Goal: Task Accomplishment & Management: Use online tool/utility

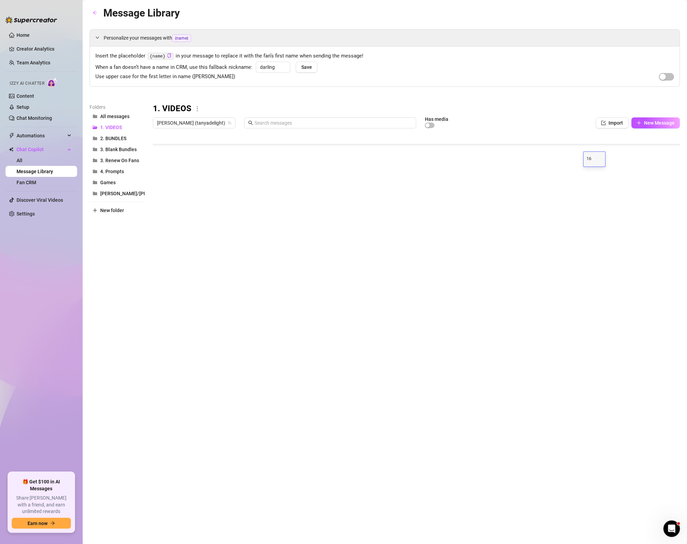
scroll to position [1921, 0]
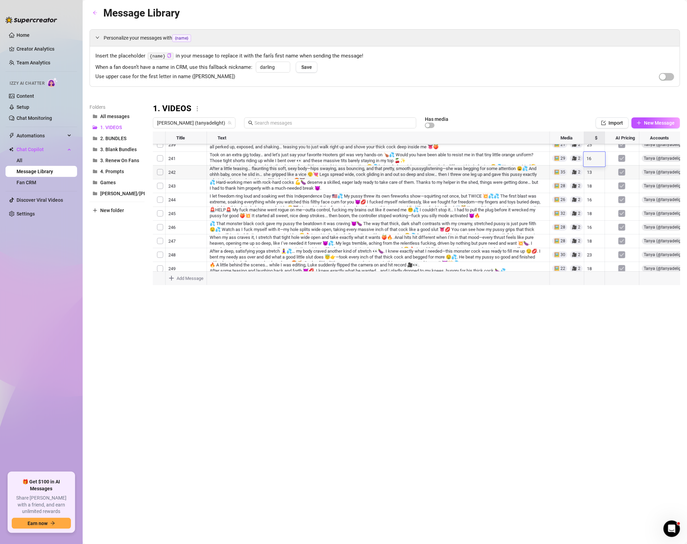
click at [439, 168] on div at bounding box center [417, 209] width 528 height 154
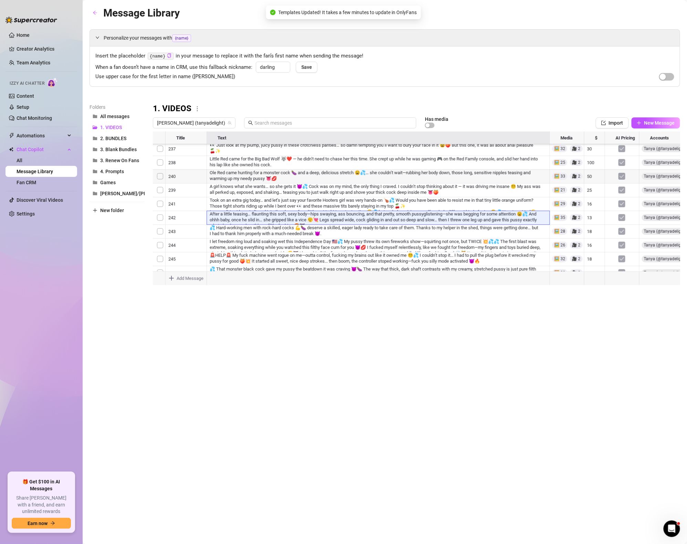
scroll to position [1875, 0]
click at [396, 196] on div at bounding box center [417, 209] width 528 height 154
drag, startPoint x: 156, startPoint y: 177, endPoint x: 157, endPoint y: 189, distance: 12.1
click at [157, 189] on div at bounding box center [417, 209] width 528 height 154
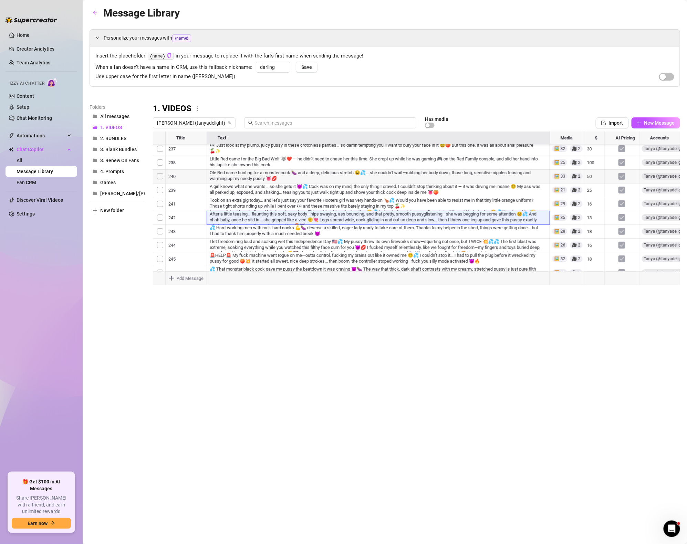
click at [294, 224] on div at bounding box center [417, 209] width 528 height 154
click at [589, 215] on div at bounding box center [417, 209] width 528 height 154
click at [591, 212] on div at bounding box center [417, 209] width 528 height 154
click at [591, 212] on textarea "50" at bounding box center [594, 211] width 16 height 6
type textarea "13"
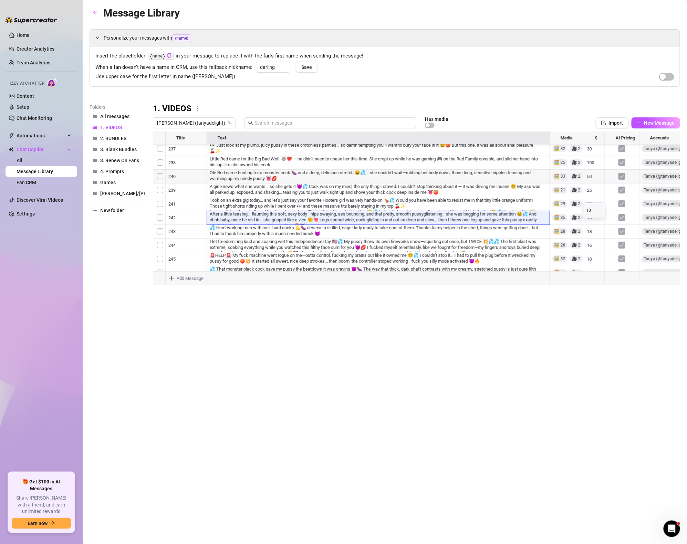
click at [497, 340] on div "Message Library Personalize your messages with {name} Insert the placeholder {n…" at bounding box center [385, 264] width 591 height 519
click at [594, 196] on div at bounding box center [417, 209] width 528 height 154
click at [593, 194] on div at bounding box center [417, 209] width 528 height 154
type textarea "20"
click at [525, 303] on div "Message Library Personalize your messages with {name} Insert the placeholder {n…" at bounding box center [385, 264] width 591 height 519
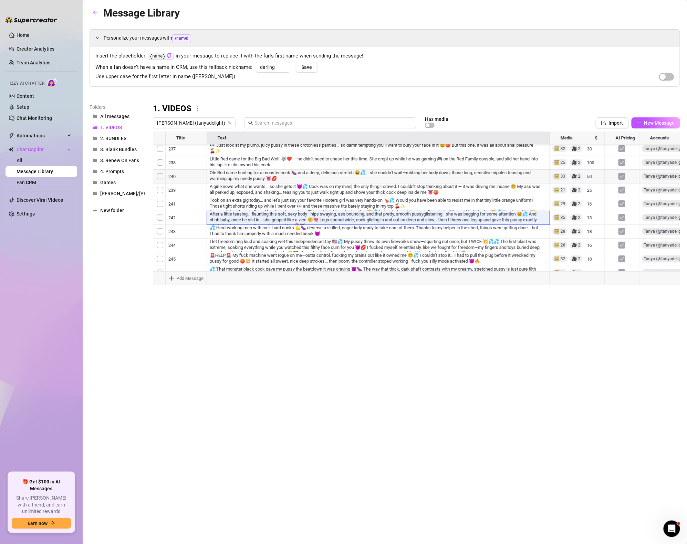
click at [592, 182] on div at bounding box center [417, 209] width 528 height 154
type textarea "20"
click at [474, 439] on div "Message Library Personalize your messages with {name} Insert the placeholder {n…" at bounding box center [385, 264] width 591 height 519
click at [395, 169] on div at bounding box center [417, 209] width 528 height 154
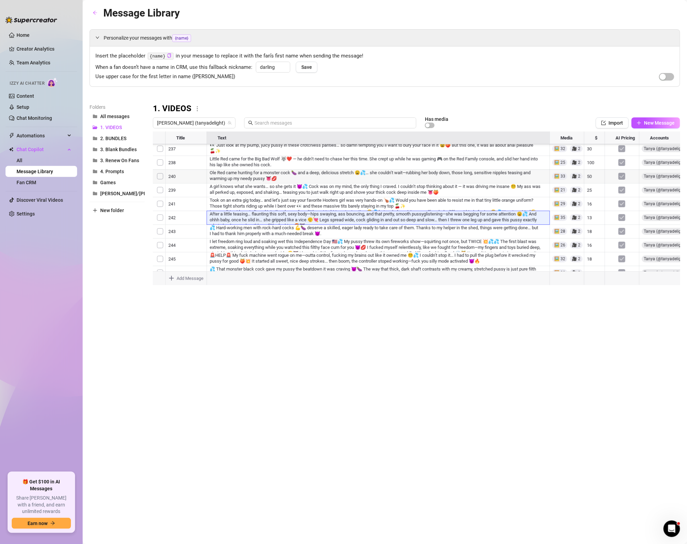
click at [590, 165] on div at bounding box center [417, 209] width 528 height 154
type textarea "16"
click at [458, 435] on div "Message Library Personalize your messages with {name} Insert the placeholder {n…" at bounding box center [385, 264] width 591 height 519
click at [589, 156] on div at bounding box center [417, 209] width 528 height 154
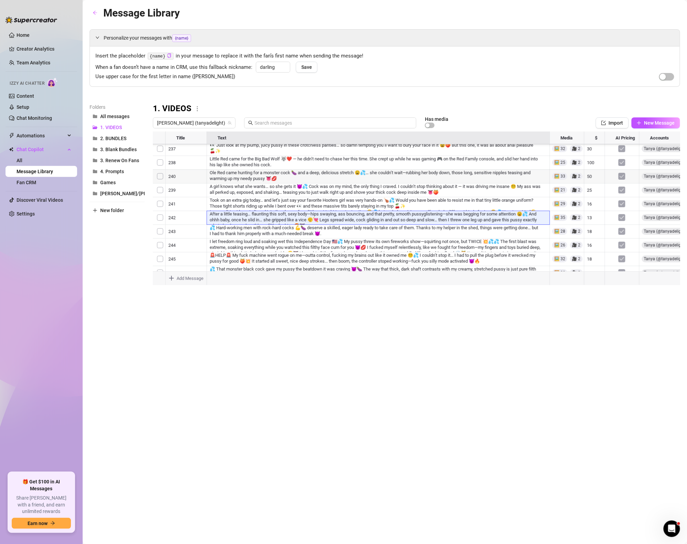
click at [592, 155] on div at bounding box center [417, 209] width 528 height 154
click at [592, 155] on textarea "100" at bounding box center [594, 156] width 16 height 6
type textarea "13"
click at [537, 321] on div "Message Library Personalize your messages with {name} Insert the placeholder {n…" at bounding box center [385, 264] width 591 height 519
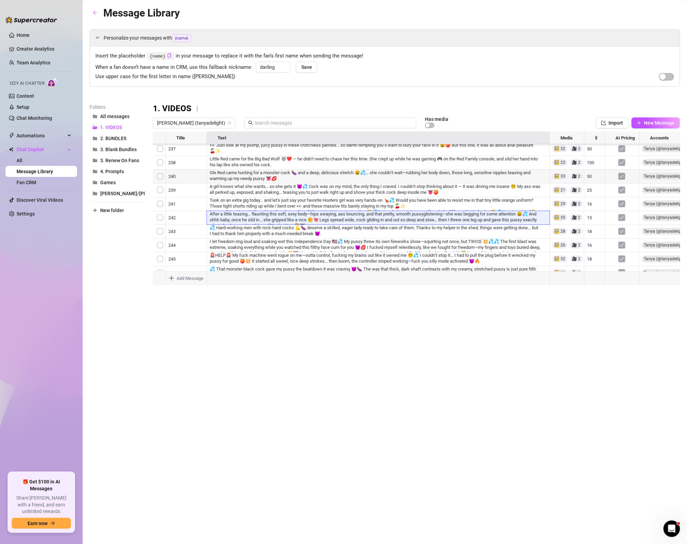
click at [593, 238] on div at bounding box center [417, 209] width 528 height 154
type textarea "38"
click at [547, 334] on div "Message Library Personalize your messages with {name} Insert the placeholder {n…" at bounding box center [385, 264] width 591 height 519
click at [594, 222] on div at bounding box center [417, 209] width 528 height 154
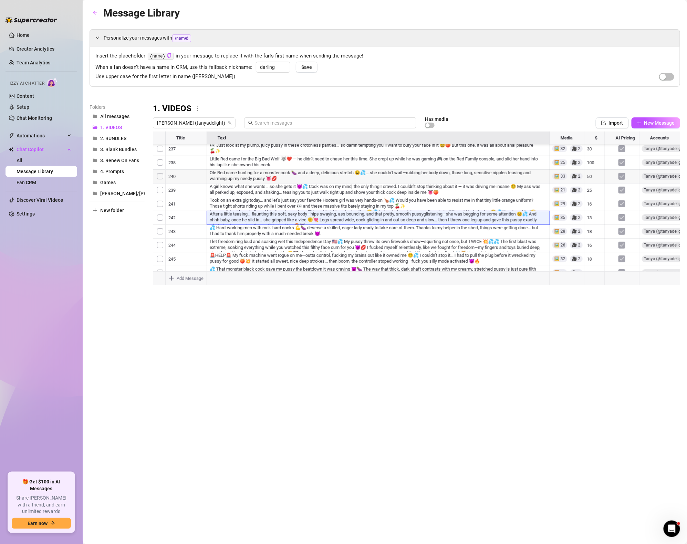
click at [593, 223] on div at bounding box center [417, 209] width 528 height 154
type textarea "16"
click at [467, 347] on div "Message Library Personalize your messages with {name} Insert the placeholder {n…" at bounding box center [385, 264] width 591 height 519
click at [595, 213] on div at bounding box center [417, 209] width 528 height 154
click at [594, 210] on div at bounding box center [417, 209] width 528 height 154
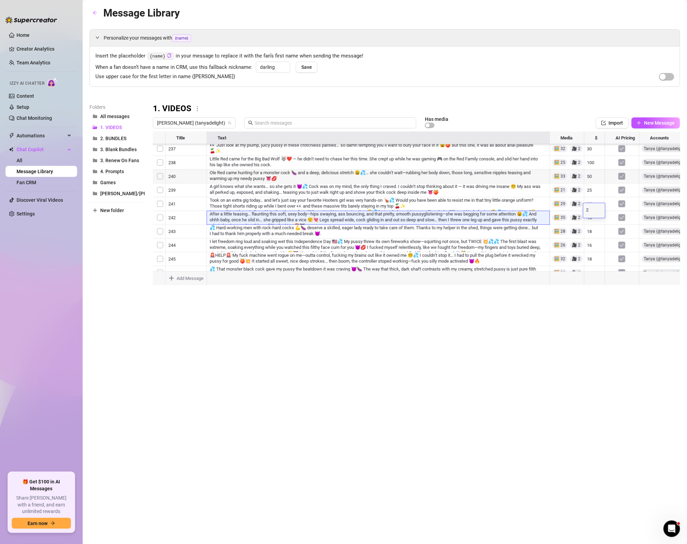
type textarea "23"
click at [585, 324] on div "Message Library Personalize your messages with {name} Insert the placeholder {n…" at bounding box center [385, 264] width 591 height 519
click at [597, 194] on div at bounding box center [417, 209] width 528 height 154
click at [595, 195] on div at bounding box center [417, 209] width 528 height 154
type textarea "30"
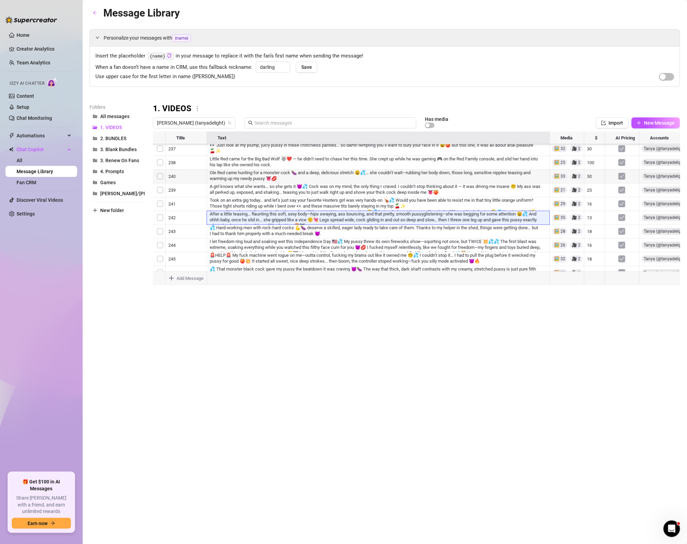
drag, startPoint x: 552, startPoint y: 362, endPoint x: 556, endPoint y: 365, distance: 5.0
click at [552, 362] on div "Message Library Personalize your messages with {name} Insert the placeholder {n…" at bounding box center [385, 264] width 591 height 519
click at [597, 180] on div at bounding box center [417, 209] width 528 height 154
click at [596, 182] on div at bounding box center [417, 209] width 528 height 154
type textarea "18"
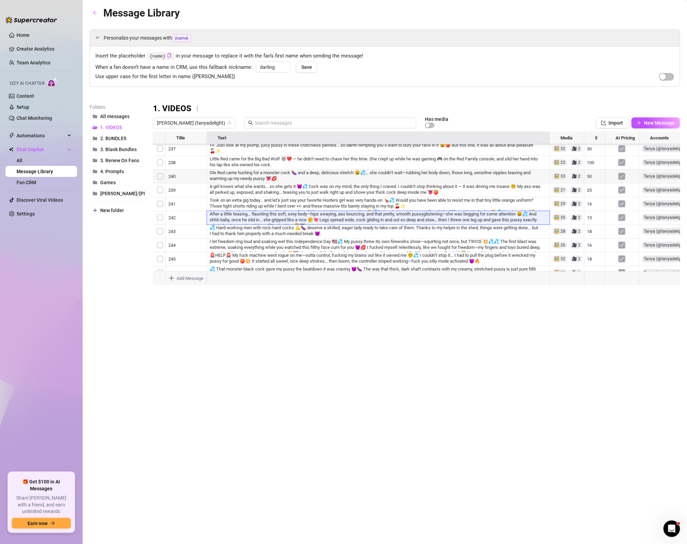
click at [506, 327] on div "Message Library Personalize your messages with {name} Insert the placeholder {n…" at bounding box center [385, 264] width 591 height 519
click at [589, 166] on div at bounding box center [417, 209] width 528 height 154
click at [591, 167] on div at bounding box center [417, 209] width 528 height 154
click at [591, 167] on textarea "65" at bounding box center [594, 169] width 16 height 6
type textarea "18"
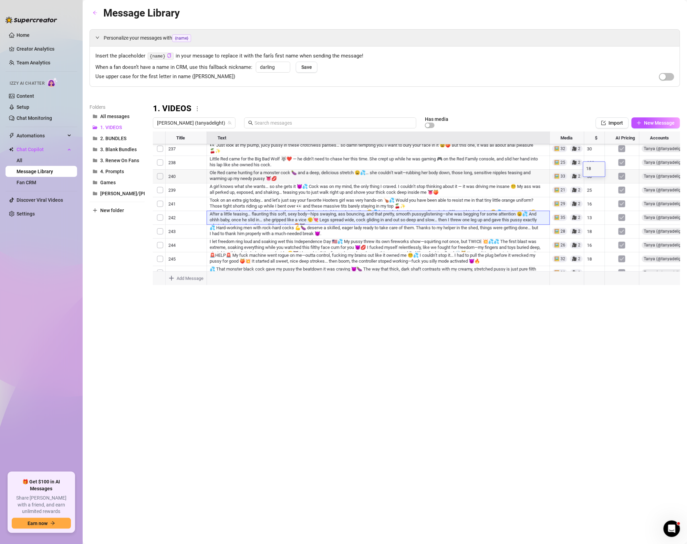
click at [433, 332] on div "Message Library Personalize your messages with {name} Insert the placeholder {n…" at bounding box center [385, 264] width 591 height 519
click at [594, 161] on div at bounding box center [417, 209] width 528 height 154
type textarea "35"
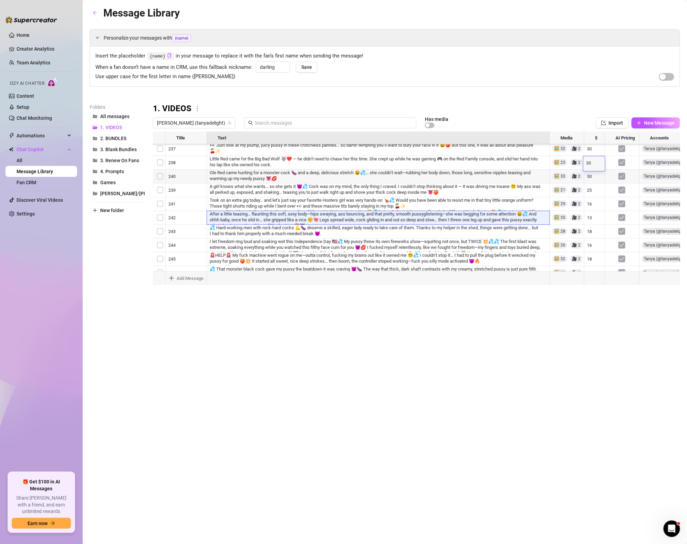
scroll to position [1728, 1]
click at [616, 274] on body "Home Creator Analytics Team Analytics Izzy AI Chatter Content Setup Chat Monito…" at bounding box center [343, 272] width 687 height 544
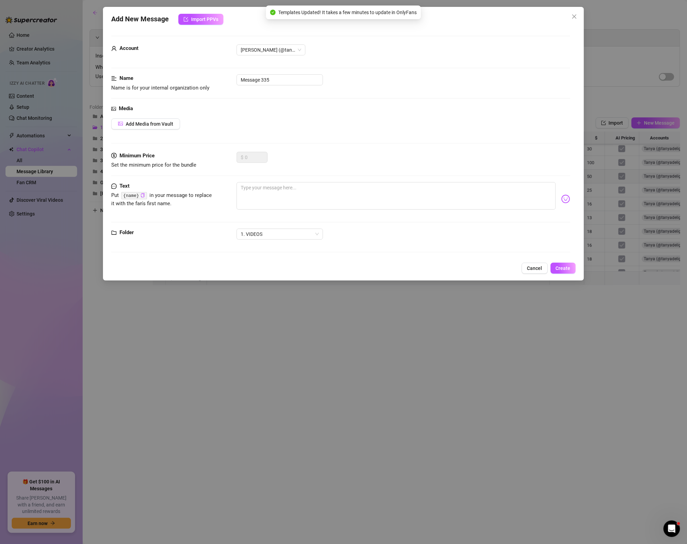
click at [533, 279] on div "Add New Message Import PPVs Account [PERSON_NAME] (@tanyadelight) Name Name is …" at bounding box center [343, 144] width 481 height 274
click at [533, 270] on span "Cancel" at bounding box center [534, 269] width 15 height 6
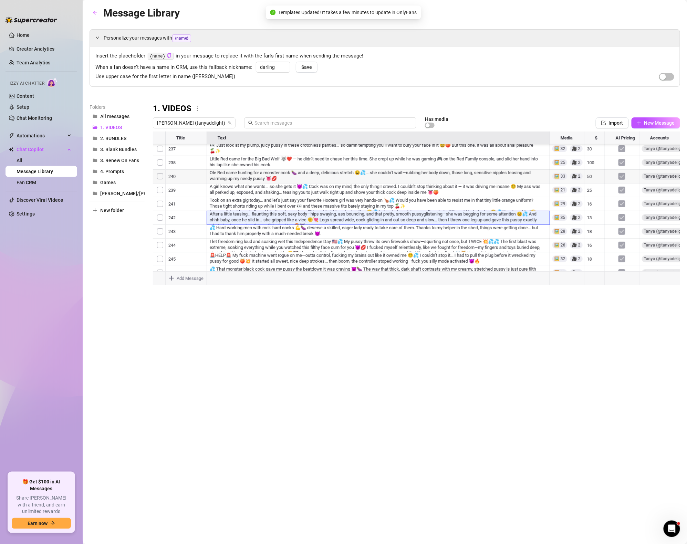
scroll to position [1700, 1]
click at [303, 315] on div "Message Library Personalize your messages with {name} Insert the placeholder {n…" at bounding box center [385, 264] width 591 height 519
click at [593, 189] on div at bounding box center [417, 209] width 528 height 154
click at [595, 182] on div at bounding box center [417, 209] width 528 height 154
click at [595, 182] on div "65 65" at bounding box center [594, 188] width 16 height 12
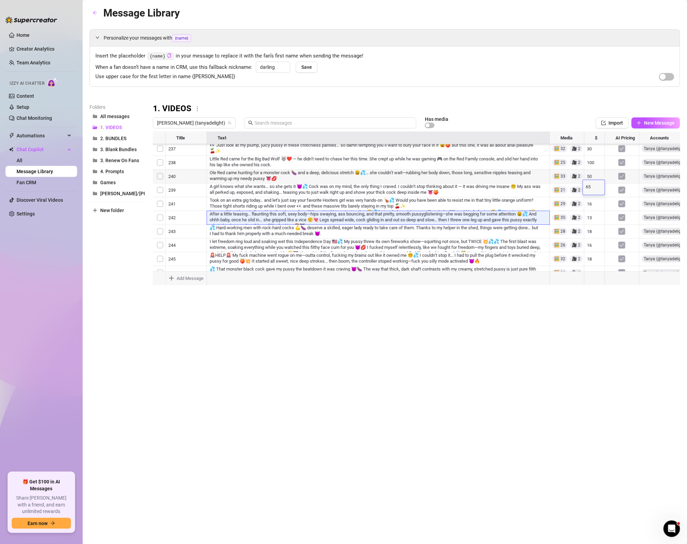
click at [594, 184] on textarea "65" at bounding box center [594, 187] width 16 height 6
type textarea "13"
click at [505, 306] on div "Message Library Personalize your messages with {name} Insert the placeholder {n…" at bounding box center [385, 264] width 591 height 519
click at [514, 345] on div "Message Library Personalize your messages with {name} Insert the placeholder {n…" at bounding box center [385, 264] width 591 height 519
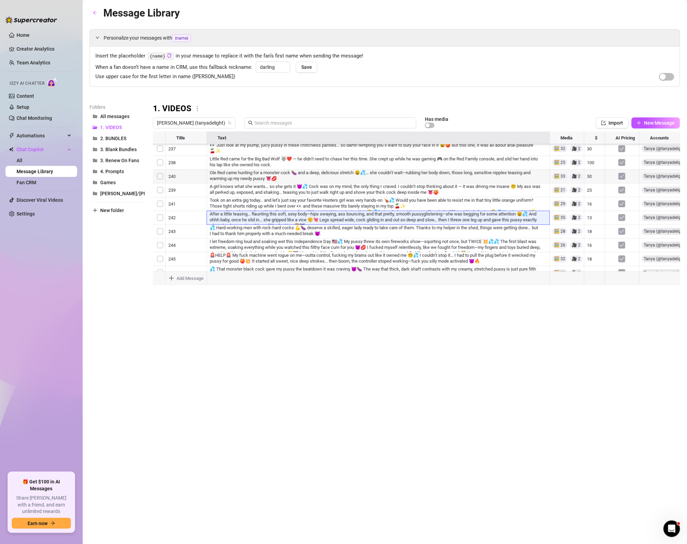
click at [490, 346] on div "Message Library Personalize your messages with {name} Insert the placeholder {n…" at bounding box center [385, 264] width 591 height 519
click at [591, 178] on div at bounding box center [417, 209] width 528 height 154
click at [591, 177] on div at bounding box center [417, 209] width 528 height 154
click at [591, 177] on div "100 100" at bounding box center [594, 174] width 16 height 12
click at [591, 173] on textarea "100" at bounding box center [594, 173] width 16 height 6
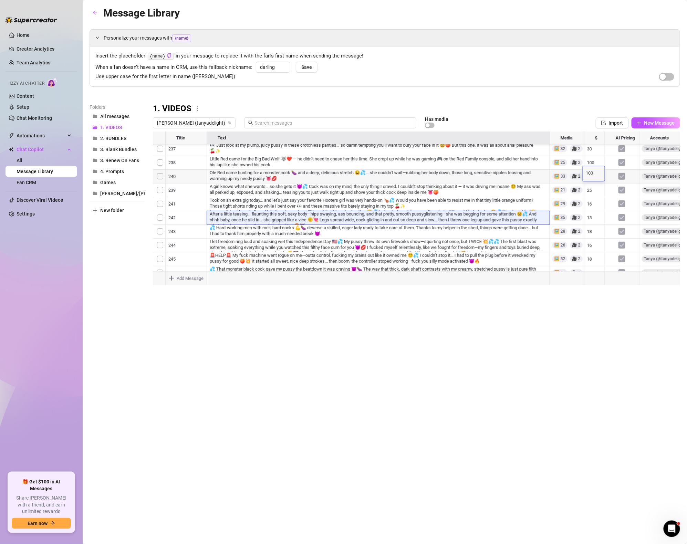
click at [591, 173] on textarea "100" at bounding box center [594, 173] width 16 height 6
type textarea "20"
click at [577, 315] on div "Message Library Personalize your messages with {name} Insert the placeholder {n…" at bounding box center [385, 264] width 591 height 519
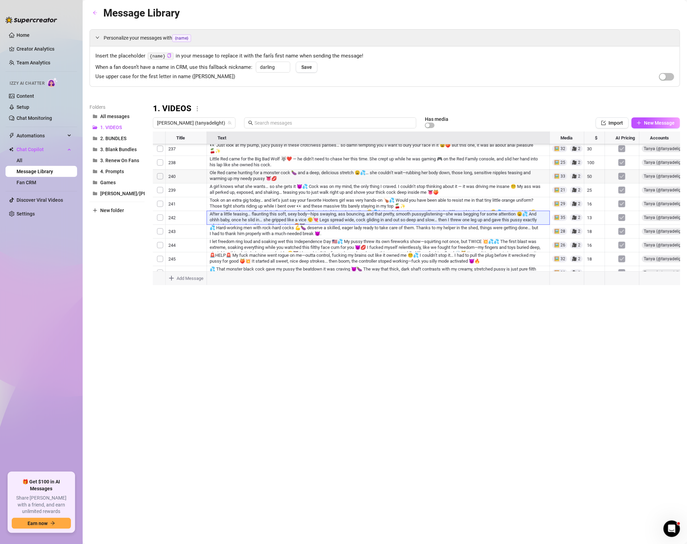
scroll to position [1620, 1]
click at [599, 330] on div "Message Library Personalize your messages with {name} Insert the placeholder {n…" at bounding box center [385, 264] width 591 height 519
click at [592, 238] on div at bounding box center [417, 209] width 528 height 154
click at [597, 235] on div at bounding box center [417, 209] width 528 height 154
type textarea "5"
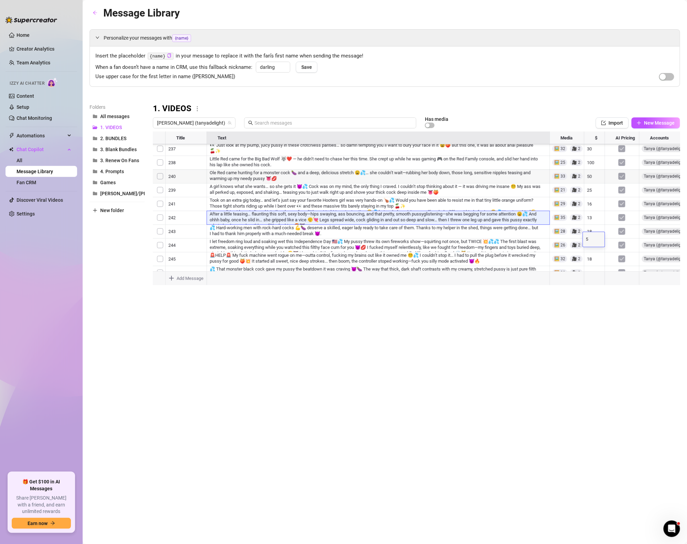
click at [530, 366] on div "Message Library Personalize your messages with {name} Insert the placeholder {n…" at bounding box center [385, 264] width 591 height 519
click at [594, 223] on div at bounding box center [417, 209] width 528 height 154
type textarea "22"
click at [590, 332] on div "Message Library Personalize your messages with {name} Insert the placeholder {n…" at bounding box center [385, 264] width 591 height 519
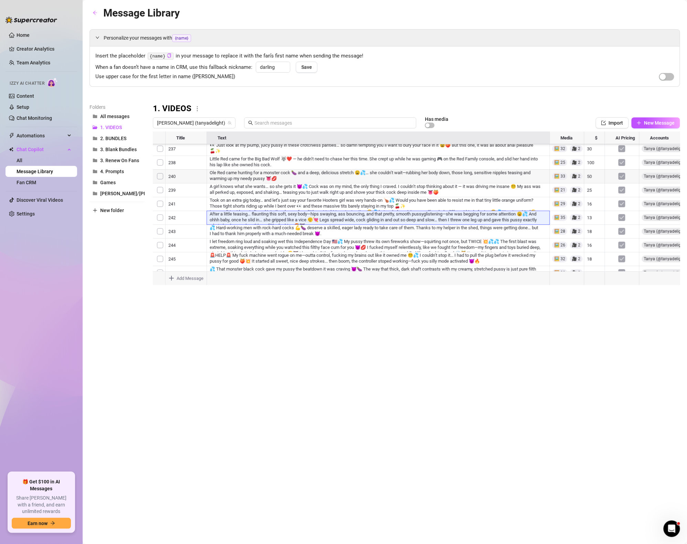
click at [595, 212] on div at bounding box center [417, 209] width 528 height 154
click at [592, 210] on div at bounding box center [417, 209] width 528 height 154
click at [592, 210] on textarea "100" at bounding box center [594, 212] width 16 height 6
type textarea "16"
click at [490, 351] on div "Message Library Personalize your messages with {name} Insert the placeholder {n…" at bounding box center [385, 264] width 591 height 519
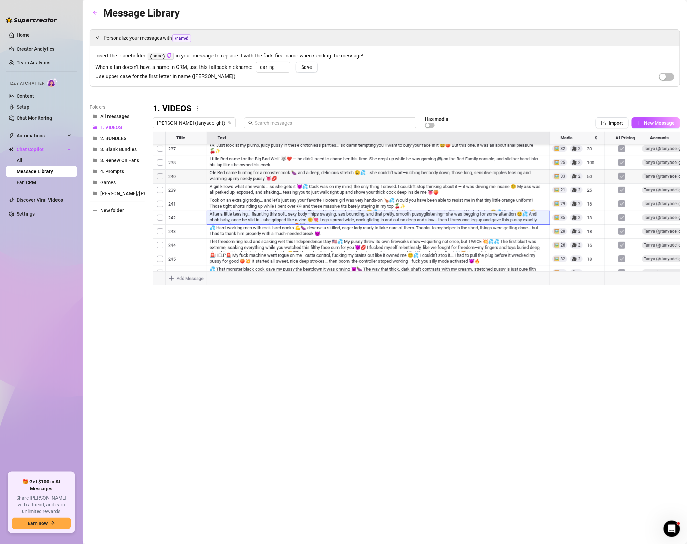
click at [593, 194] on div at bounding box center [417, 209] width 528 height 154
click at [592, 186] on div at bounding box center [417, 209] width 528 height 154
click at [588, 171] on div at bounding box center [417, 209] width 528 height 154
click at [594, 158] on div at bounding box center [417, 209] width 528 height 154
click at [593, 157] on div at bounding box center [417, 209] width 528 height 154
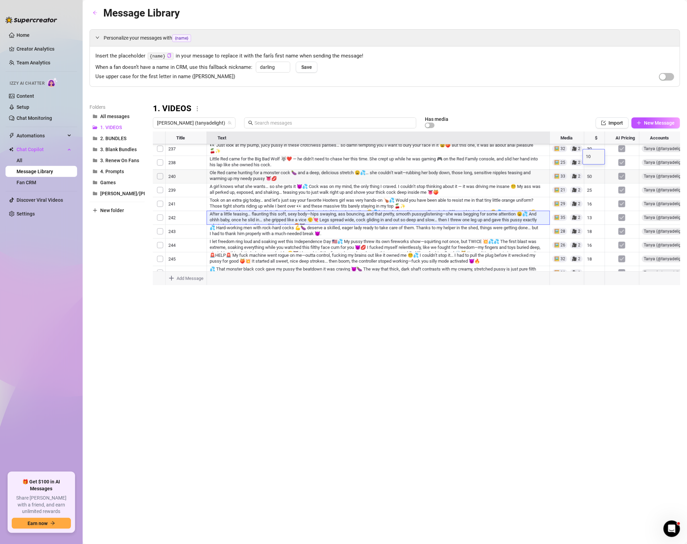
click at [596, 172] on div at bounding box center [417, 209] width 528 height 154
click at [606, 178] on div at bounding box center [417, 209] width 528 height 154
click at [595, 182] on div at bounding box center [417, 209] width 528 height 154
click at [620, 389] on div "Message Library Personalize your messages with {name} Insert the placeholder {n…" at bounding box center [385, 264] width 591 height 519
click at [573, 372] on div "Message Library Personalize your messages with {name} Insert the placeholder {n…" at bounding box center [385, 264] width 591 height 519
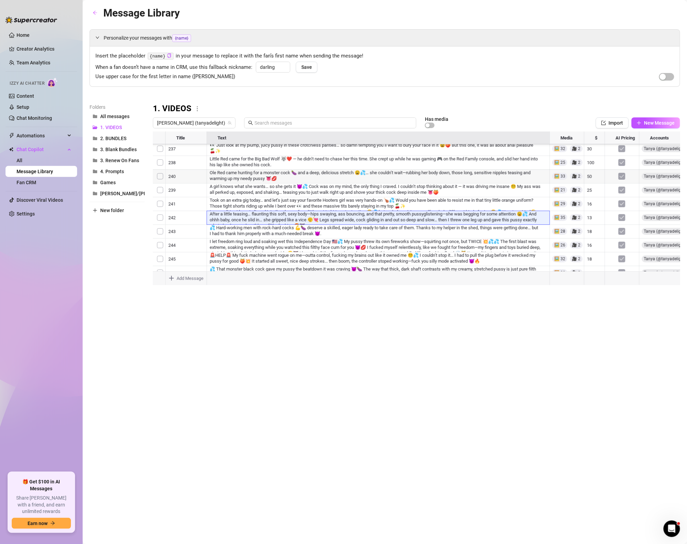
drag, startPoint x: 522, startPoint y: 358, endPoint x: 533, endPoint y: 330, distance: 30.8
click at [522, 358] on div "Message Library Personalize your messages with {name} Insert the placeholder {n…" at bounding box center [385, 264] width 591 height 519
click at [596, 191] on div at bounding box center [417, 209] width 528 height 154
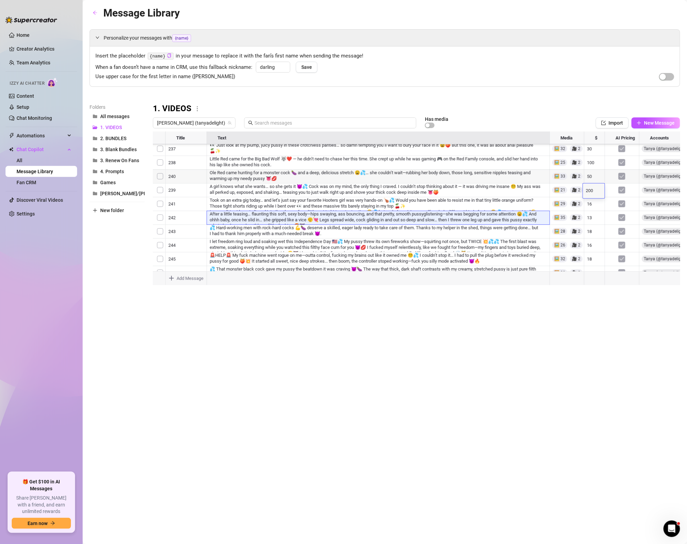
type textarea "2"
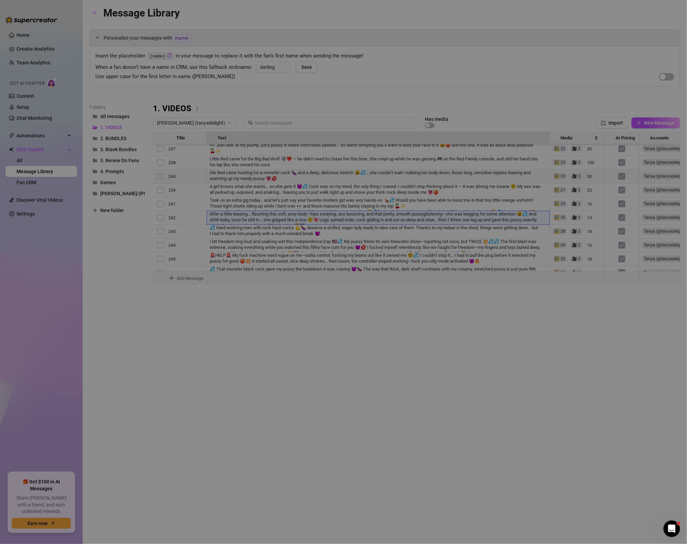
click at [582, 285] on body "Home Creator Analytics Team Analytics Izzy AI Chatter Content Setup Chat Monito…" at bounding box center [343, 272] width 687 height 544
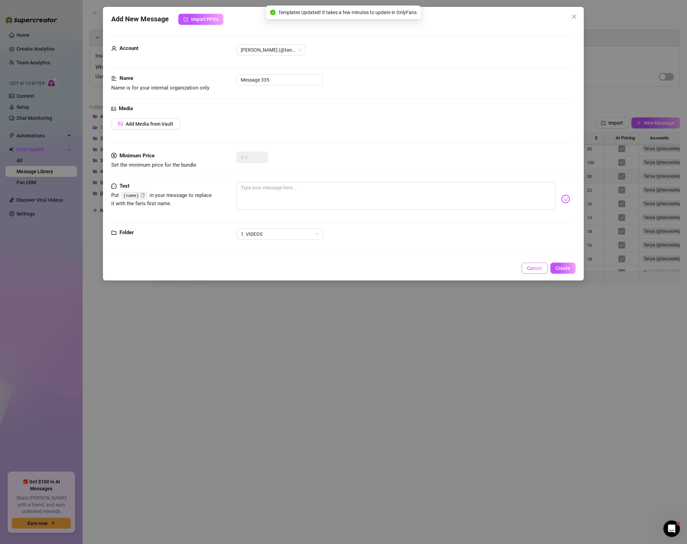
click at [539, 268] on span "Cancel" at bounding box center [534, 269] width 15 height 6
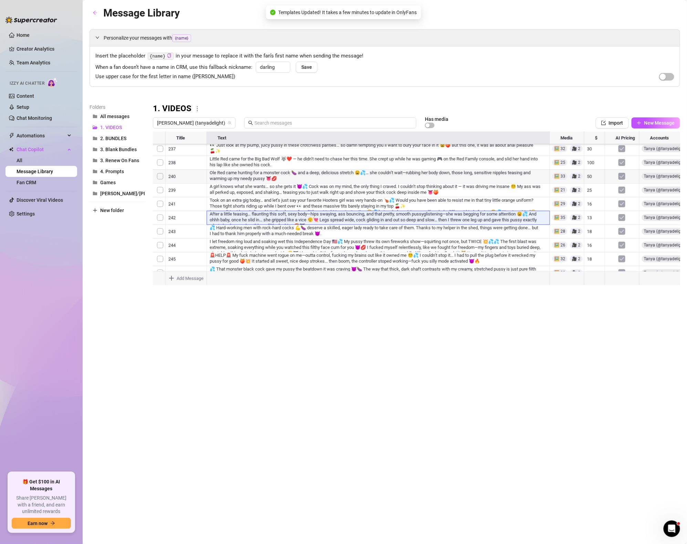
scroll to position [1575, 1]
click at [261, 203] on div at bounding box center [417, 209] width 528 height 154
click at [564, 218] on div at bounding box center [417, 209] width 528 height 154
click at [591, 212] on div at bounding box center [417, 209] width 528 height 154
click at [587, 196] on div at bounding box center [417, 209] width 528 height 154
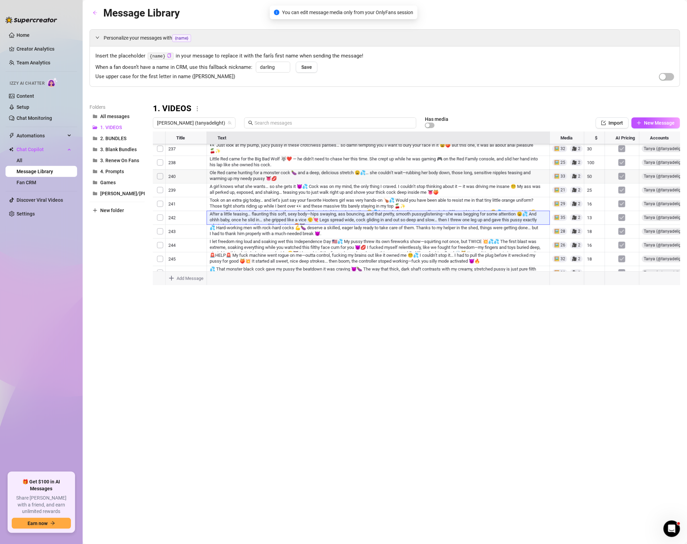
click at [589, 192] on div at bounding box center [417, 209] width 528 height 154
click at [600, 188] on div at bounding box center [417, 209] width 528 height 154
type textarea "13"
click at [545, 346] on div "Message Library Personalize your messages with {name} Insert the placeholder {n…" at bounding box center [385, 264] width 591 height 519
click at [591, 173] on div at bounding box center [417, 209] width 528 height 154
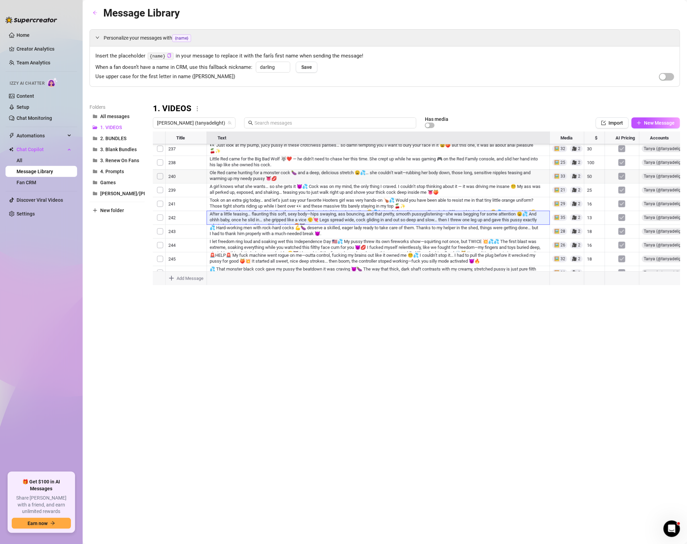
click at [591, 173] on div at bounding box center [417, 209] width 528 height 154
type textarea "22"
click at [371, 383] on div "Message Library Personalize your messages with {name} Insert the placeholder {n…" at bounding box center [385, 264] width 591 height 519
click at [590, 161] on div at bounding box center [417, 209] width 528 height 154
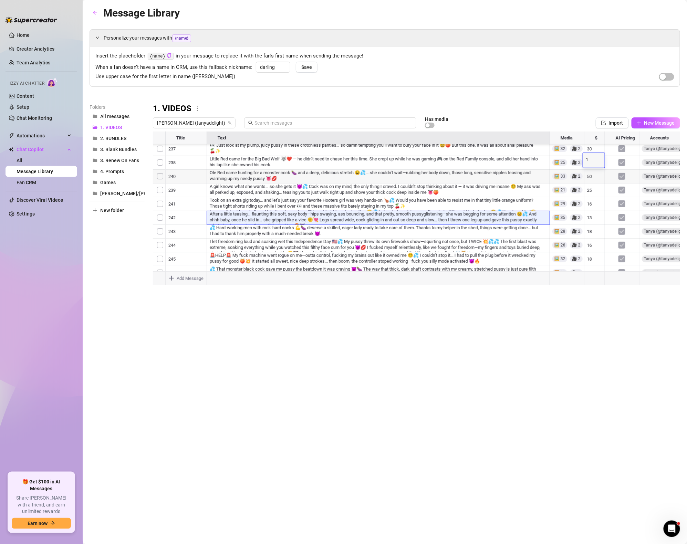
type textarea "15"
click at [505, 280] on body "Home Creator Analytics Team Analytics Izzy AI Chatter Content Setup Chat Monito…" at bounding box center [343, 272] width 687 height 544
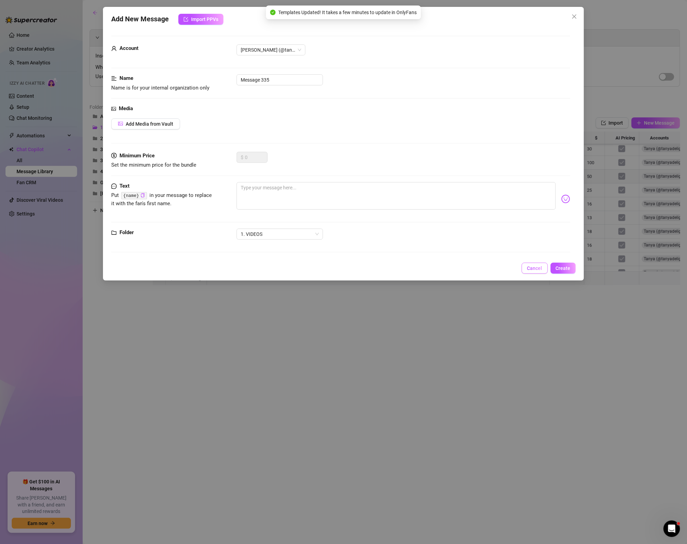
click at [534, 268] on span "Cancel" at bounding box center [534, 269] width 15 height 6
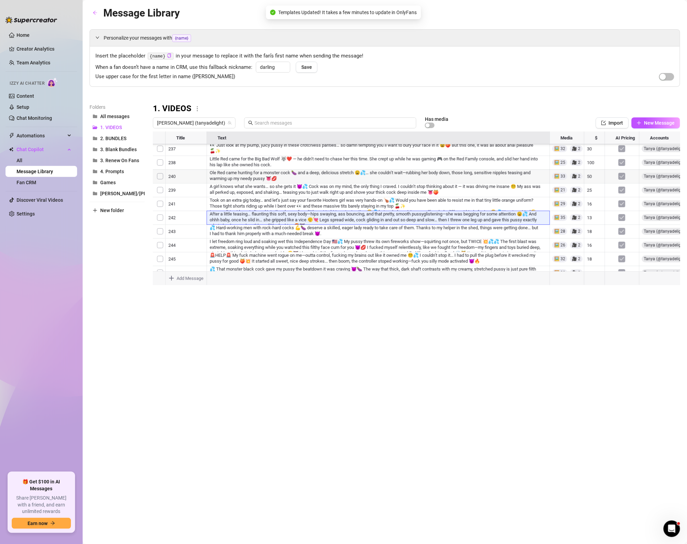
click at [547, 321] on div "Message Library Personalize your messages with {name} Insert the placeholder {n…" at bounding box center [385, 264] width 591 height 519
click at [592, 235] on div at bounding box center [417, 209] width 528 height 154
click at [595, 222] on div at bounding box center [417, 209] width 528 height 154
click at [594, 219] on div at bounding box center [417, 209] width 528 height 154
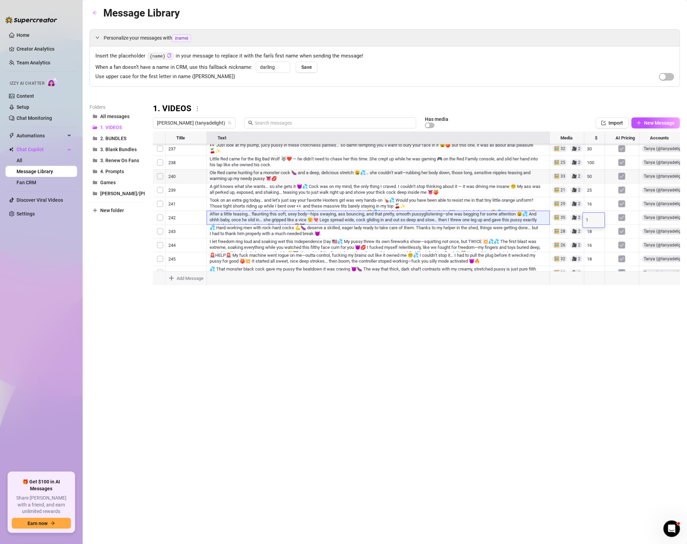
type textarea "15"
click at [529, 297] on div "Message Library Personalize your messages with {name} Insert the placeholder {n…" at bounding box center [385, 264] width 591 height 519
click at [589, 206] on div at bounding box center [417, 209] width 528 height 154
click at [594, 204] on div at bounding box center [417, 209] width 528 height 154
type textarea "16"
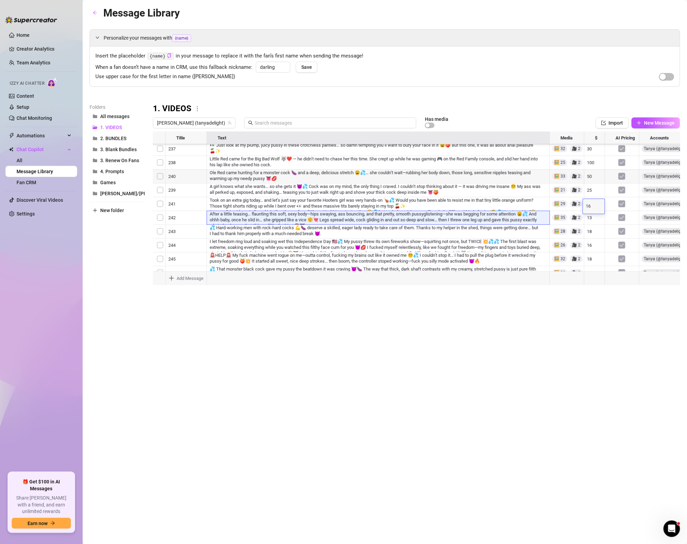
click at [558, 333] on div "Message Library Personalize your messages with {name} Insert the placeholder {n…" at bounding box center [385, 264] width 591 height 519
click at [594, 194] on div at bounding box center [417, 209] width 528 height 154
type textarea "5"
click at [511, 334] on div "Message Library Personalize your messages with {name} Insert the placeholder {n…" at bounding box center [385, 264] width 591 height 519
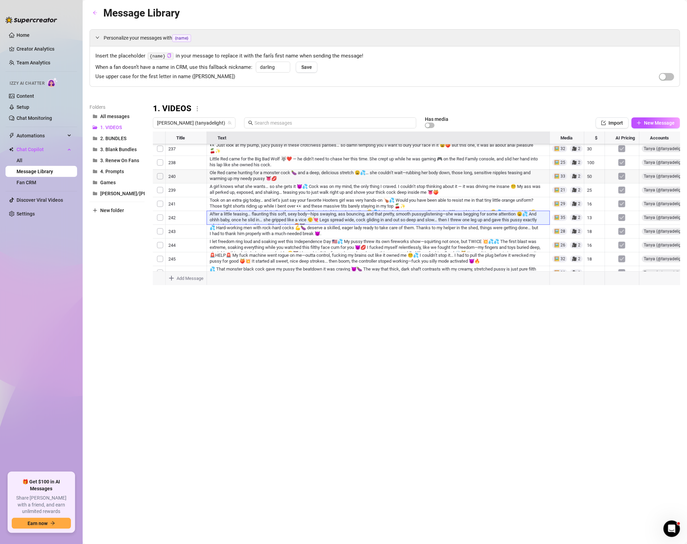
click at [594, 177] on div at bounding box center [417, 209] width 528 height 154
type textarea "22"
click at [586, 299] on div "Message Library Personalize your messages with {name} Insert the placeholder {n…" at bounding box center [385, 264] width 591 height 519
click at [593, 167] on div at bounding box center [417, 209] width 528 height 154
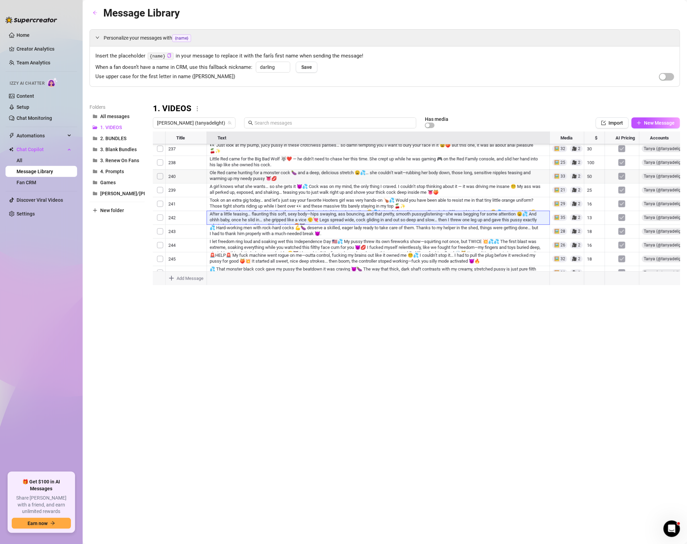
click at [593, 167] on div at bounding box center [417, 209] width 528 height 154
type textarea "0"
click at [547, 374] on div "Message Library Personalize your messages with {name} Insert the placeholder {n…" at bounding box center [385, 264] width 591 height 519
click at [594, 223] on div at bounding box center [417, 209] width 528 height 154
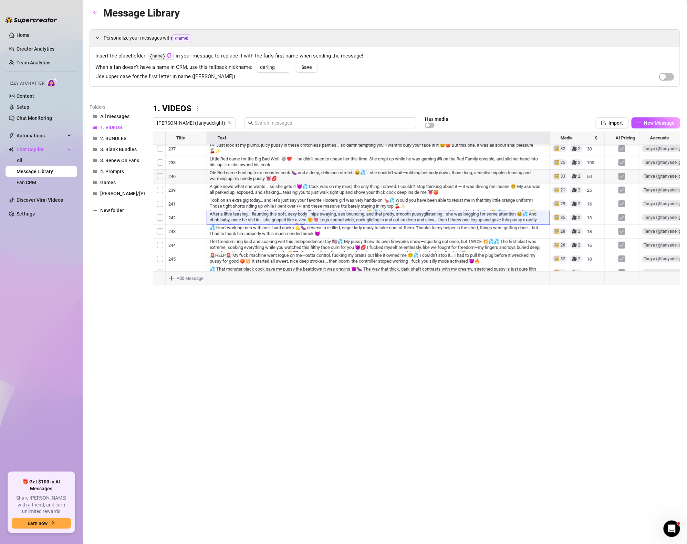
click at [595, 207] on div at bounding box center [417, 209] width 528 height 154
click at [588, 224] on div at bounding box center [417, 209] width 528 height 154
click at [588, 224] on textarea "90" at bounding box center [594, 224] width 16 height 6
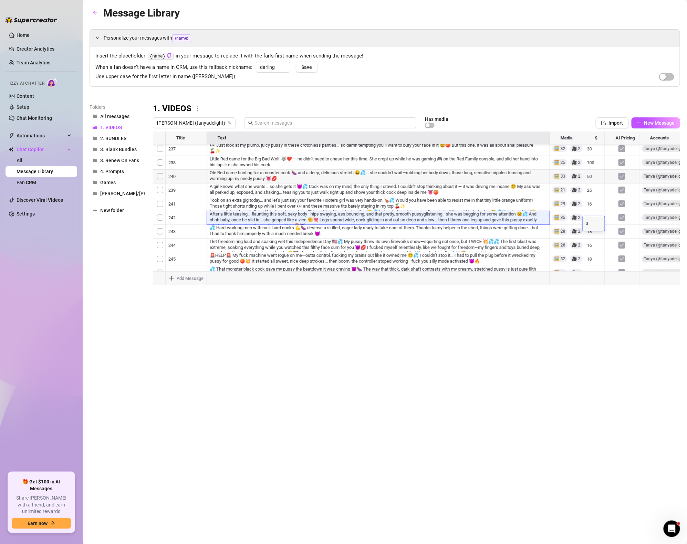
type textarea "30"
click at [524, 365] on div "Message Library Personalize your messages with {name} Insert the placeholder {n…" at bounding box center [385, 264] width 591 height 519
click at [600, 209] on div at bounding box center [417, 209] width 528 height 154
type textarea "16"
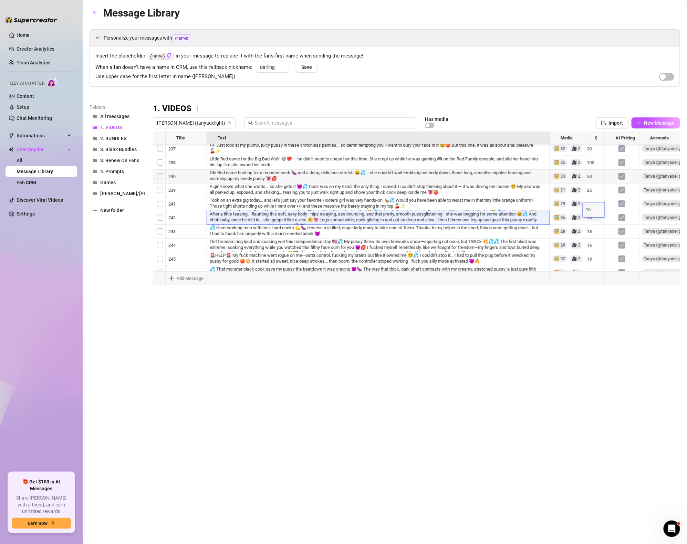
click at [365, 404] on div "Message Library Personalize your messages with {name} Insert the placeholder {n…" at bounding box center [385, 264] width 591 height 519
click at [594, 195] on div at bounding box center [417, 209] width 528 height 154
type textarea "25"
click at [507, 172] on div at bounding box center [417, 209] width 528 height 154
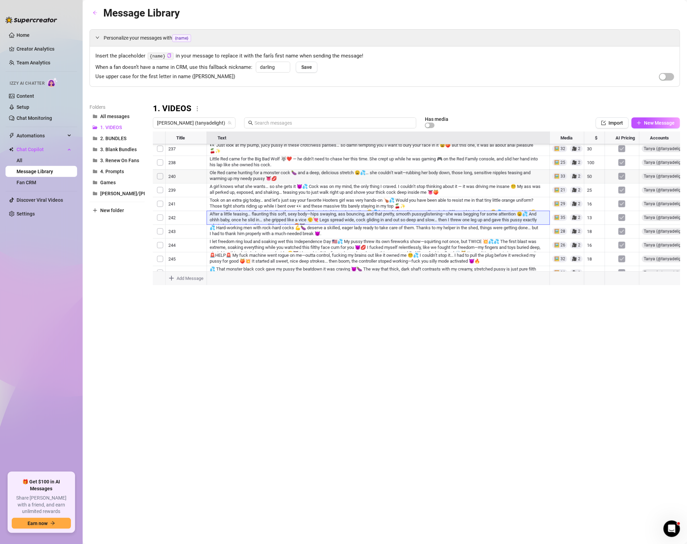
click at [586, 169] on div at bounding box center [417, 209] width 528 height 154
click at [587, 168] on div at bounding box center [417, 209] width 528 height 154
type textarea "5"
click at [626, 305] on div "Message Library Personalize your messages with {name} Insert the placeholder {n…" at bounding box center [385, 264] width 591 height 519
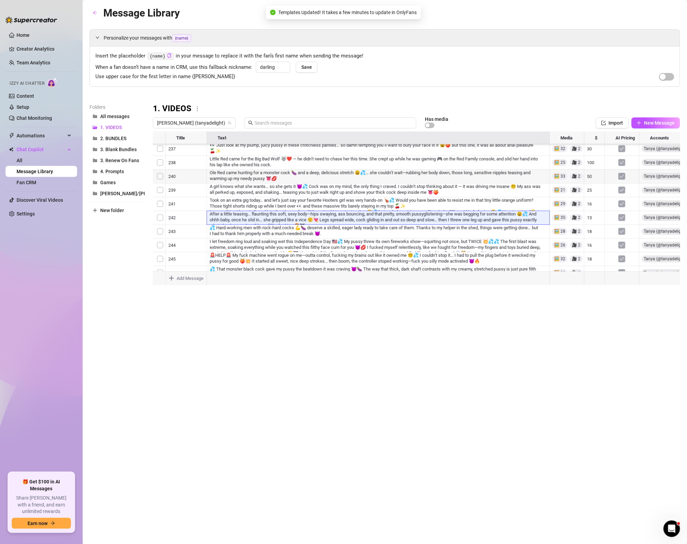
click at [592, 210] on div at bounding box center [417, 209] width 528 height 154
click at [592, 241] on div at bounding box center [417, 209] width 528 height 154
click at [596, 227] on div at bounding box center [417, 209] width 528 height 154
click at [600, 258] on div at bounding box center [417, 209] width 528 height 154
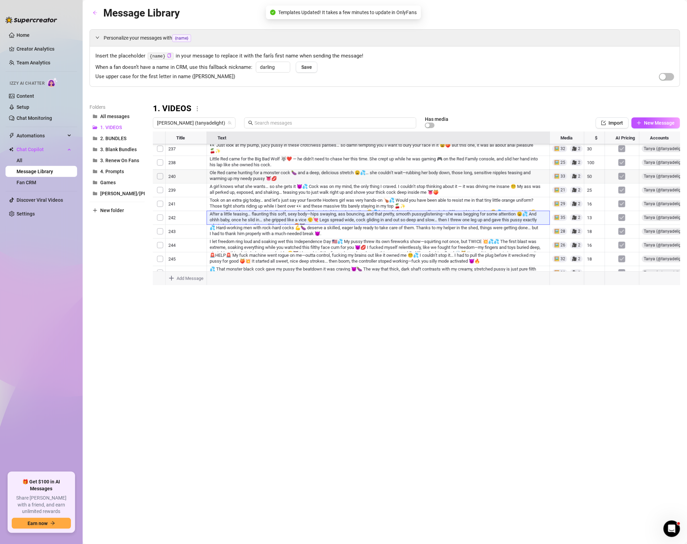
click at [597, 221] on div at bounding box center [417, 209] width 528 height 154
click at [600, 228] on div at bounding box center [417, 209] width 528 height 154
click at [601, 227] on div at bounding box center [417, 209] width 528 height 154
type textarea "2"
click at [527, 350] on div "Message Library Personalize your messages with {name} Insert the placeholder {n…" at bounding box center [385, 264] width 591 height 519
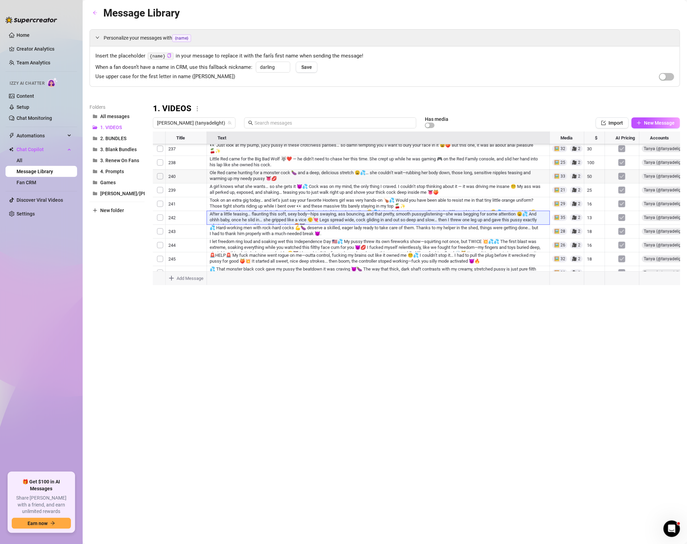
click at [591, 211] on div at bounding box center [417, 209] width 528 height 154
type textarea "13"
click at [554, 356] on div "Message Library Personalize your messages with {name} Insert the placeholder {n…" at bounding box center [385, 264] width 591 height 519
click at [602, 202] on div at bounding box center [417, 209] width 528 height 154
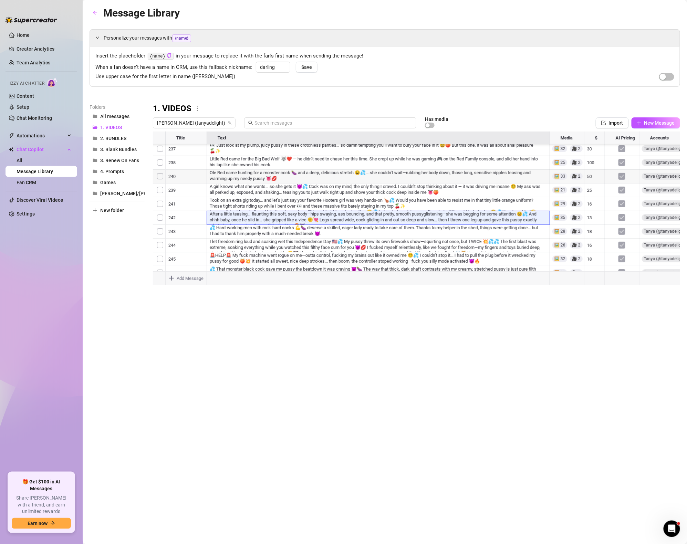
click at [599, 201] on div at bounding box center [417, 209] width 528 height 154
type textarea "20"
drag, startPoint x: 450, startPoint y: 404, endPoint x: 517, endPoint y: 435, distance: 73.6
click at [450, 404] on div "Message Library Personalize your messages with {name} Insert the placeholder {n…" at bounding box center [385, 264] width 591 height 519
click at [594, 183] on div at bounding box center [417, 209] width 528 height 154
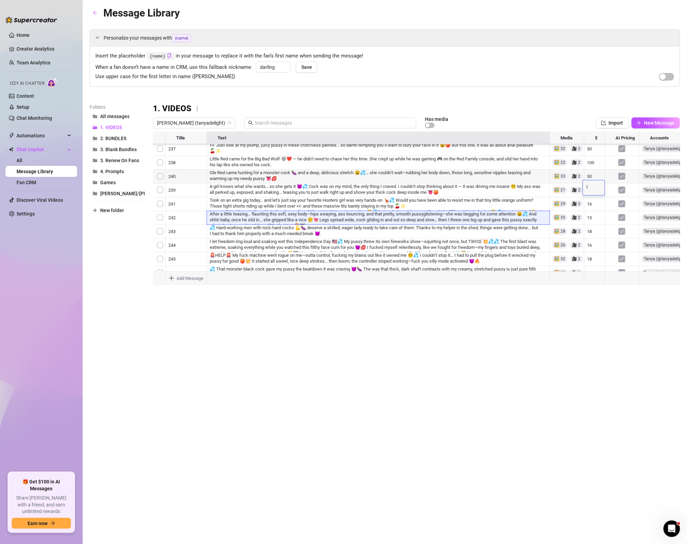
type textarea "13"
click at [525, 344] on div "Message Library Personalize your messages with {name} Insert the placeholder {n…" at bounding box center [385, 264] width 591 height 519
click at [417, 364] on div "Message Library Personalize your messages with {name} Insert the placeholder {n…" at bounding box center [385, 264] width 591 height 519
click at [601, 173] on div at bounding box center [417, 209] width 528 height 154
click at [598, 173] on div at bounding box center [417, 209] width 528 height 154
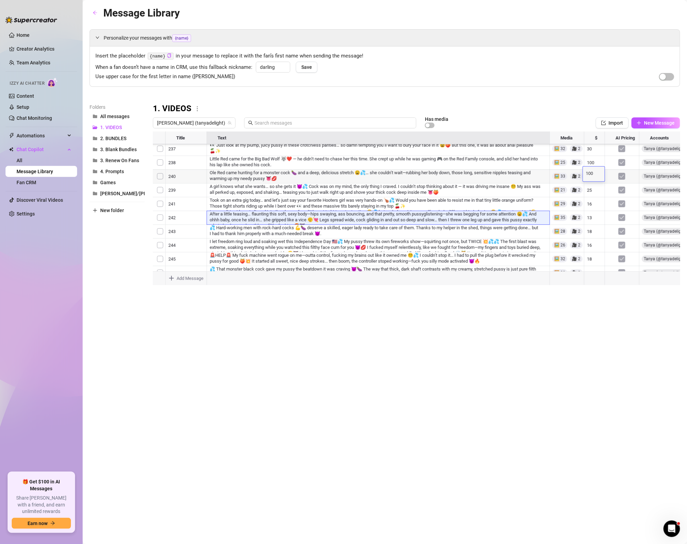
click at [598, 173] on textarea "100" at bounding box center [594, 174] width 16 height 6
type textarea "13"
click at [582, 334] on div "Message Library Personalize your messages with {name} Insert the placeholder {n…" at bounding box center [385, 264] width 591 height 519
click at [593, 157] on div at bounding box center [417, 209] width 528 height 154
type textarea "13"
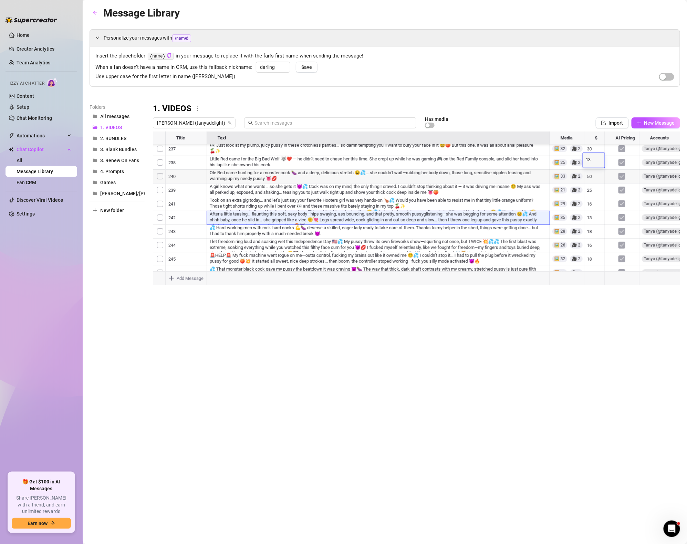
click at [487, 307] on div "Message Library Personalize your messages with {name} Insert the placeholder {n…" at bounding box center [385, 264] width 591 height 519
click at [594, 164] on div at bounding box center [417, 209] width 528 height 154
type textarea "22"
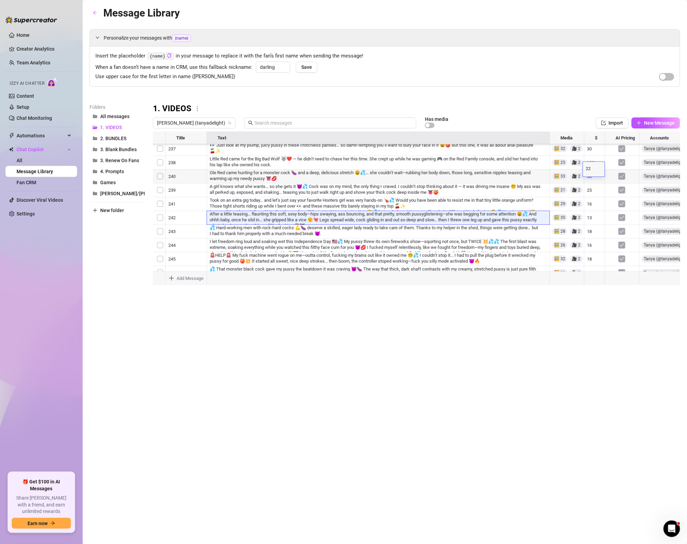
click at [552, 310] on div "Message Library Personalize your messages with {name} Insert the placeholder {n…" at bounding box center [385, 264] width 591 height 519
click at [594, 157] on div at bounding box center [417, 209] width 528 height 154
click at [597, 178] on div at bounding box center [417, 209] width 528 height 154
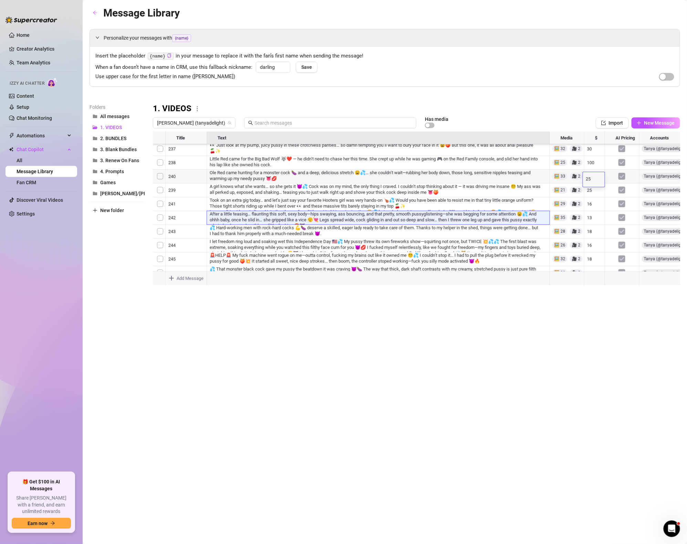
click at [597, 178] on textarea "25" at bounding box center [594, 179] width 16 height 6
type textarea "3"
type textarea "-"
type textarea "30"
click at [602, 195] on div at bounding box center [417, 209] width 528 height 154
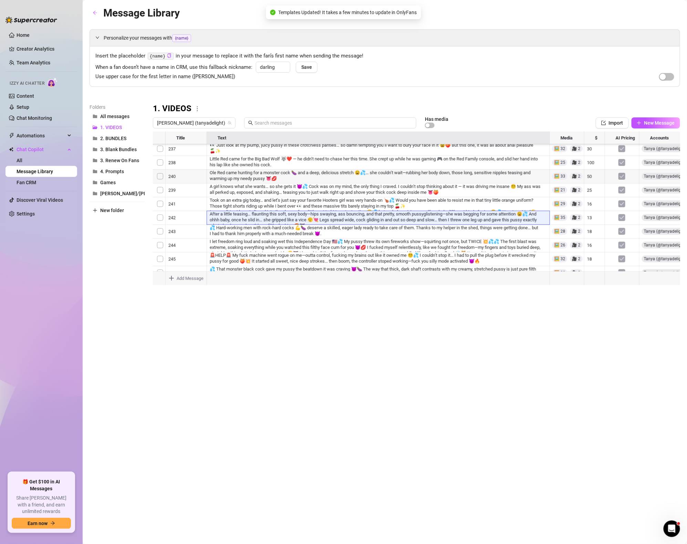
click at [596, 193] on div at bounding box center [417, 209] width 528 height 154
click at [596, 193] on textarea "100" at bounding box center [594, 193] width 16 height 6
type textarea "16"
click at [557, 359] on div "Message Library Personalize your messages with {name} Insert the placeholder {n…" at bounding box center [385, 264] width 591 height 519
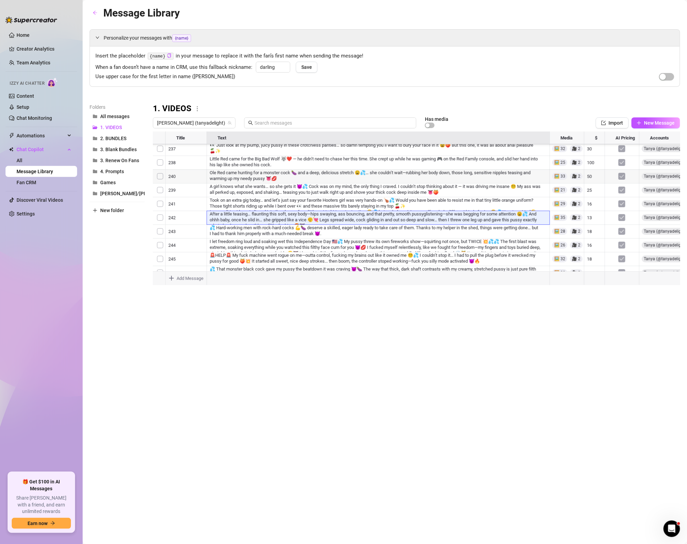
click at [594, 173] on div at bounding box center [417, 209] width 528 height 154
click at [597, 153] on div at bounding box center [417, 209] width 528 height 154
click at [595, 153] on div at bounding box center [417, 209] width 528 height 154
type textarea "20"
click at [590, 308] on div "Message Library Personalize your messages with {name} Insert the placeholder {n…" at bounding box center [385, 264] width 591 height 519
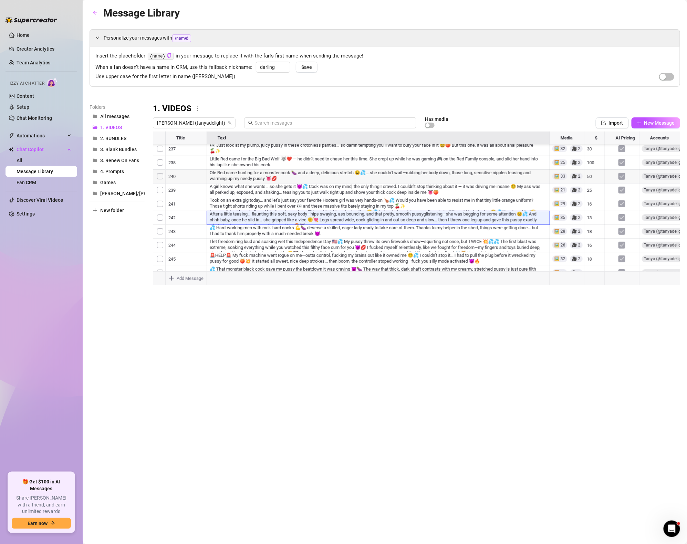
click at [594, 171] on div at bounding box center [417, 209] width 528 height 154
click at [593, 167] on div at bounding box center [417, 209] width 528 height 154
click at [593, 167] on textarea "100" at bounding box center [594, 169] width 16 height 6
type textarea "13"
click at [513, 298] on div "Message Library Personalize your messages with {name} Insert the placeholder {n…" at bounding box center [385, 264] width 591 height 519
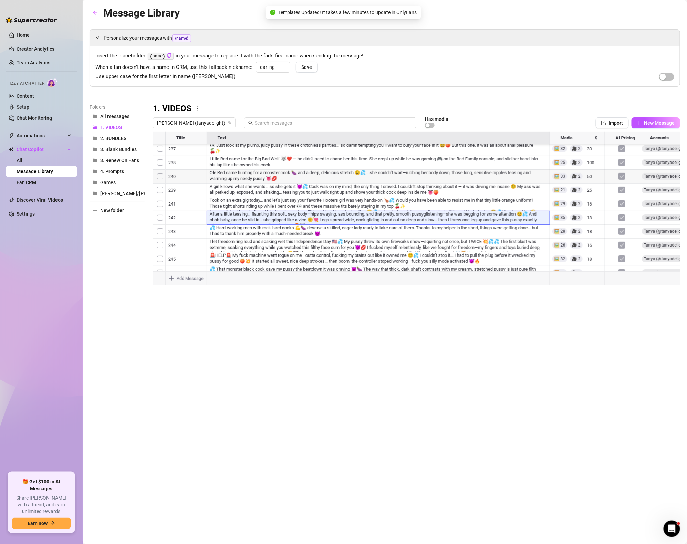
scroll to position [1233, 1]
